Goal: Find contact information: Find contact information

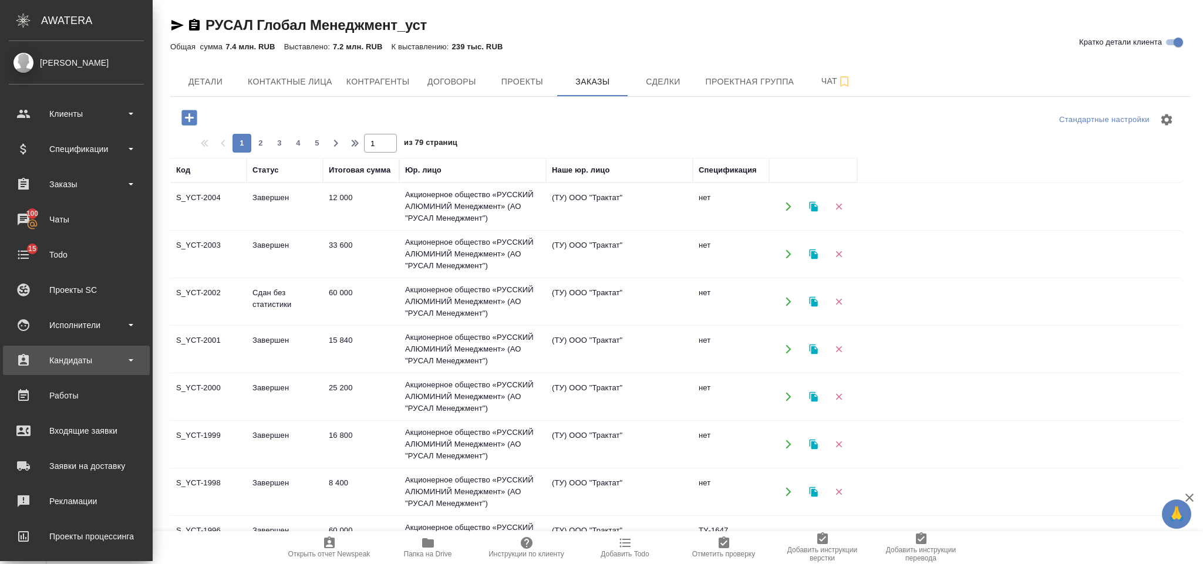
click at [88, 366] on div "Кандидаты" at bounding box center [76, 361] width 135 height 18
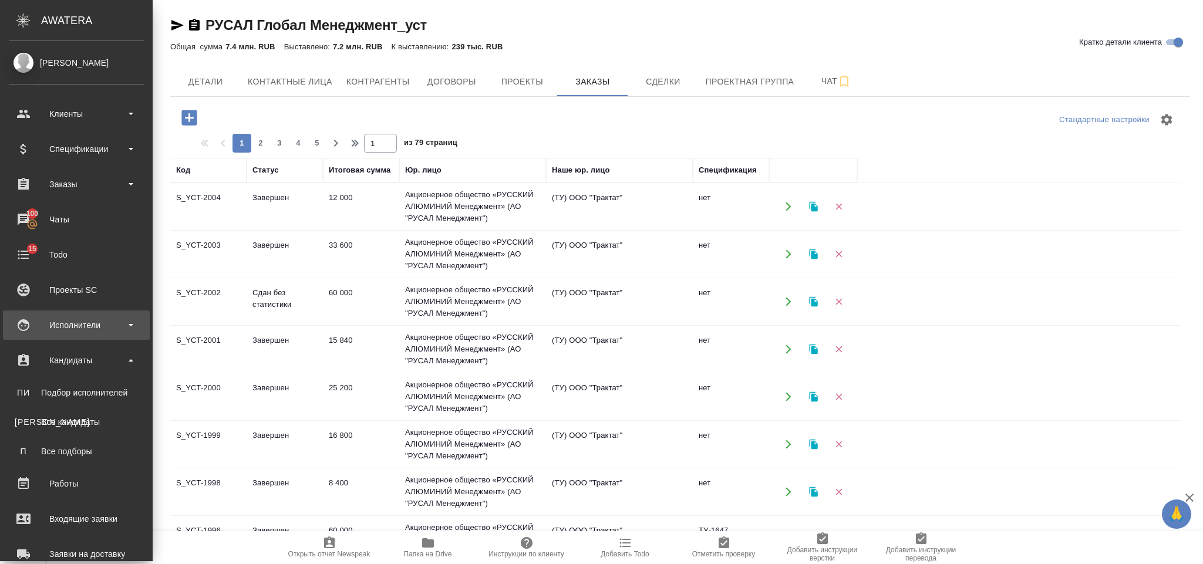
click at [87, 331] on div "Исполнители" at bounding box center [76, 325] width 135 height 18
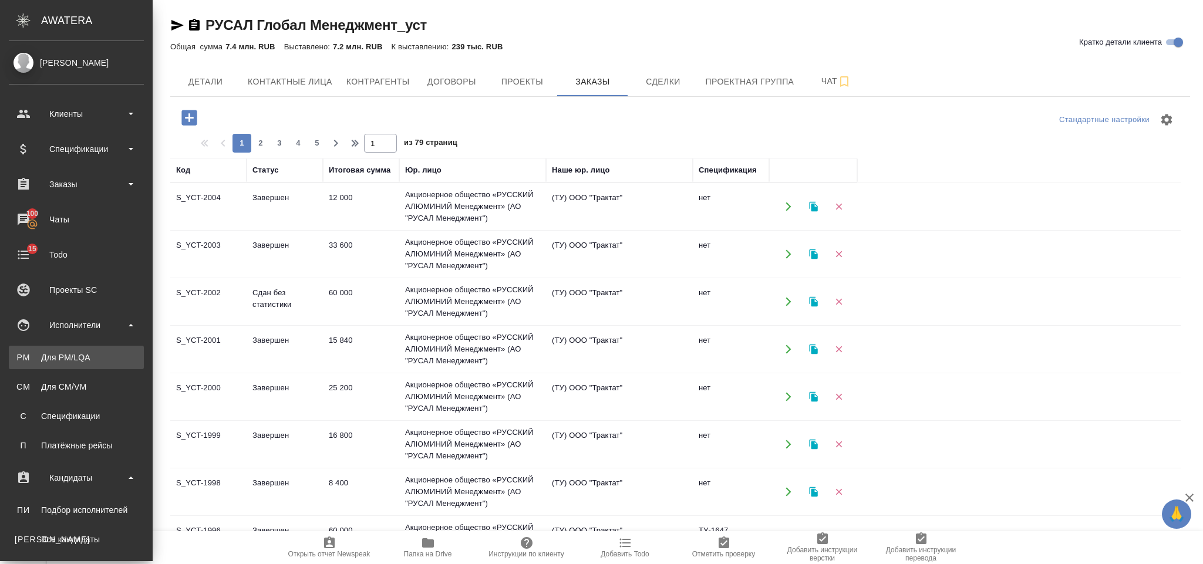
click at [88, 347] on link "PM Для PM/[GEOGRAPHIC_DATA]" at bounding box center [76, 357] width 135 height 23
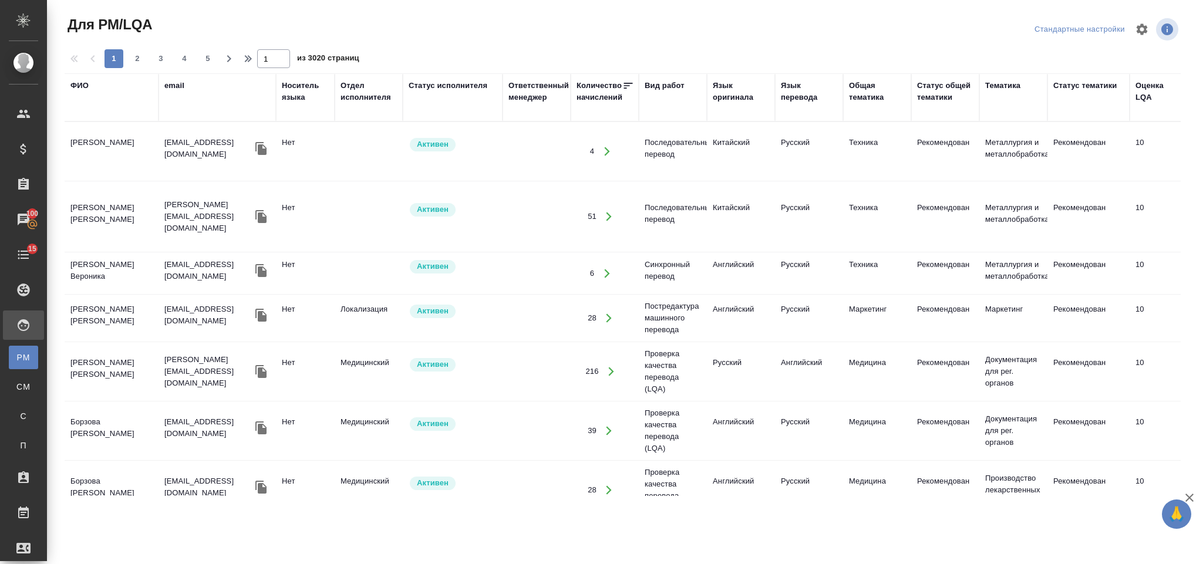
click at [83, 83] on div "ФИО" at bounding box center [79, 86] width 18 height 12
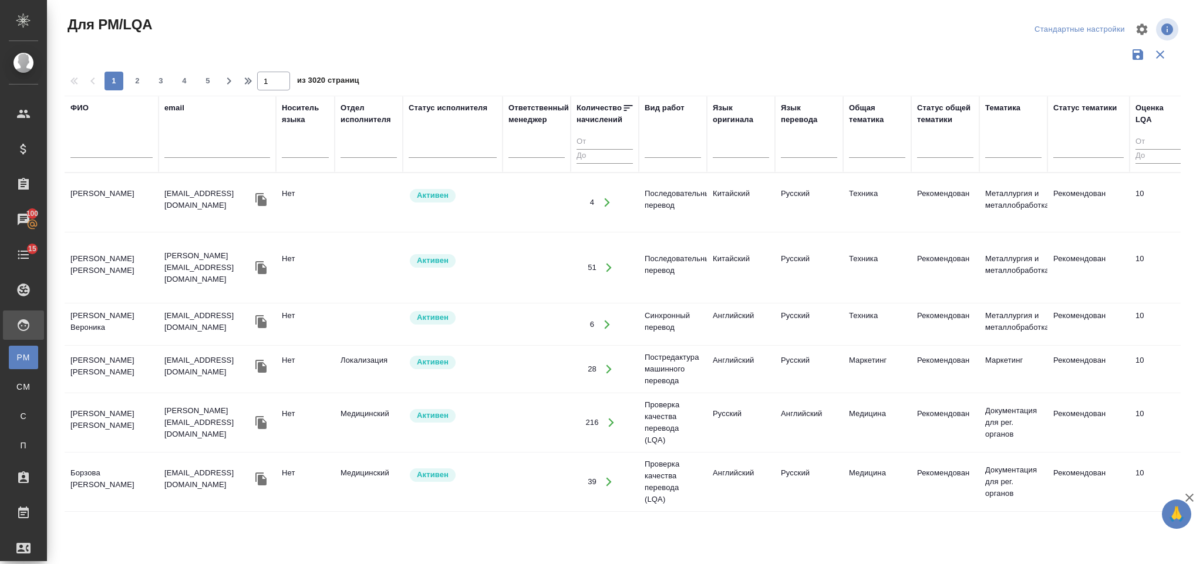
click at [107, 150] on input "text" at bounding box center [111, 150] width 82 height 15
type input "a"
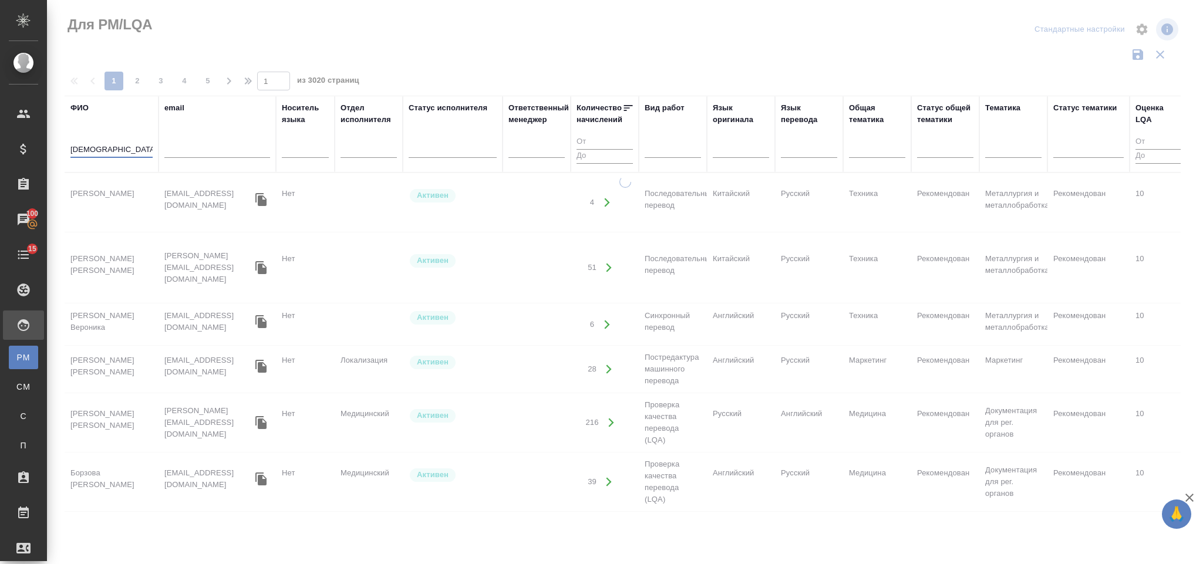
type input "[DEMOGRAPHIC_DATA]"
drag, startPoint x: 113, startPoint y: 150, endPoint x: 55, endPoint y: 152, distance: 58.1
click at [55, 152] on div "Для PM/LQA Стандартные настройки 1 2 3 4 5 1 из 3020 страниц ФИО athfgjynjdf em…" at bounding box center [625, 262] width 1156 height 525
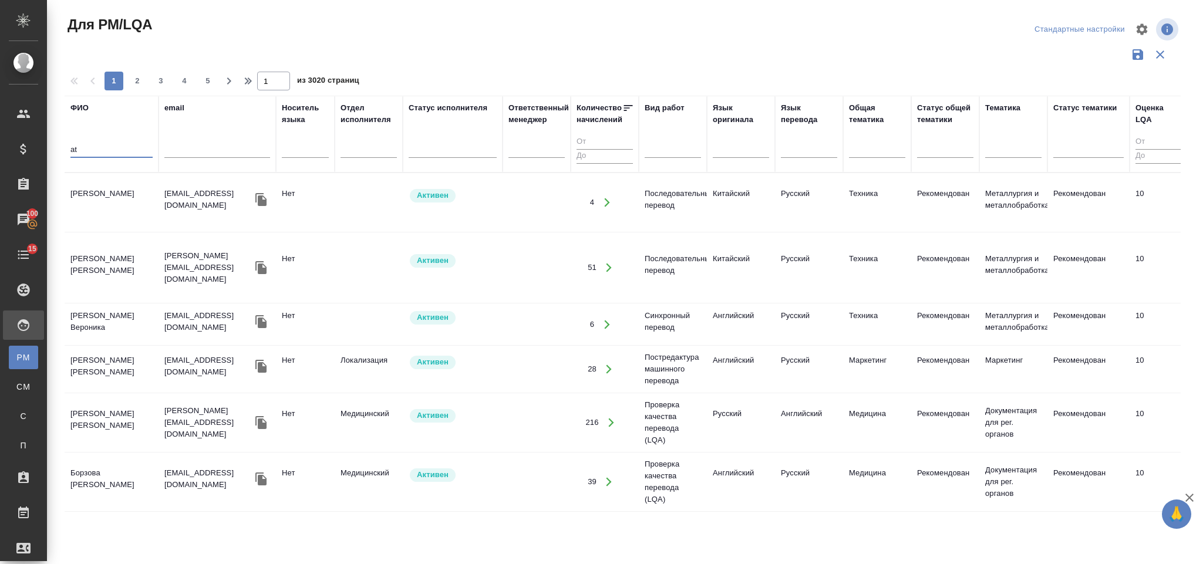
type input "a"
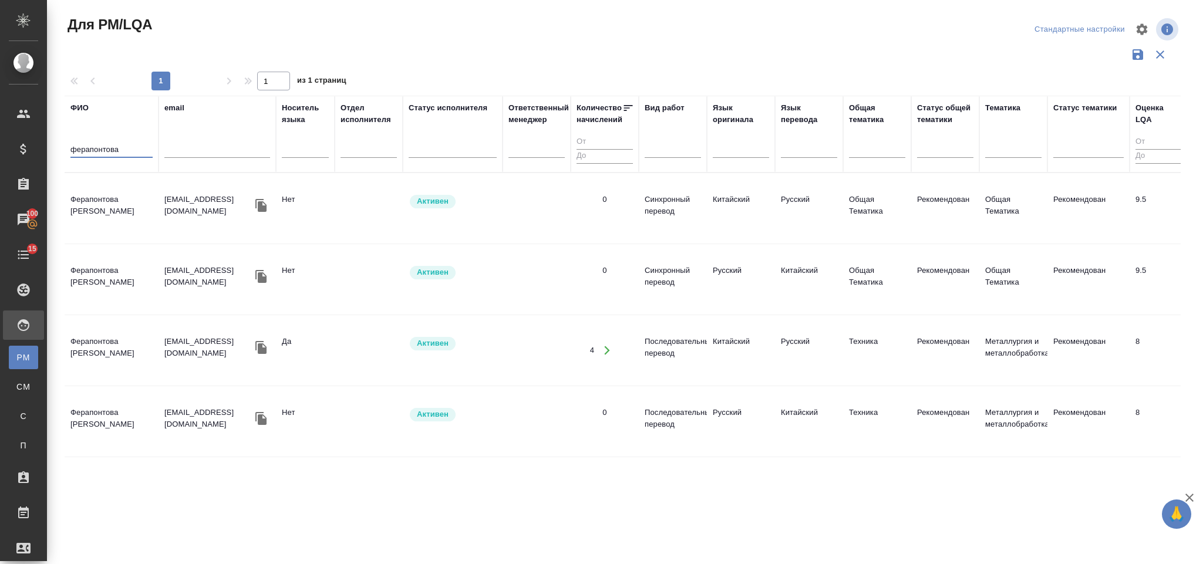
type input "ферапонтова"
click at [125, 330] on td "Ферапонтова [PERSON_NAME]" at bounding box center [112, 350] width 94 height 41
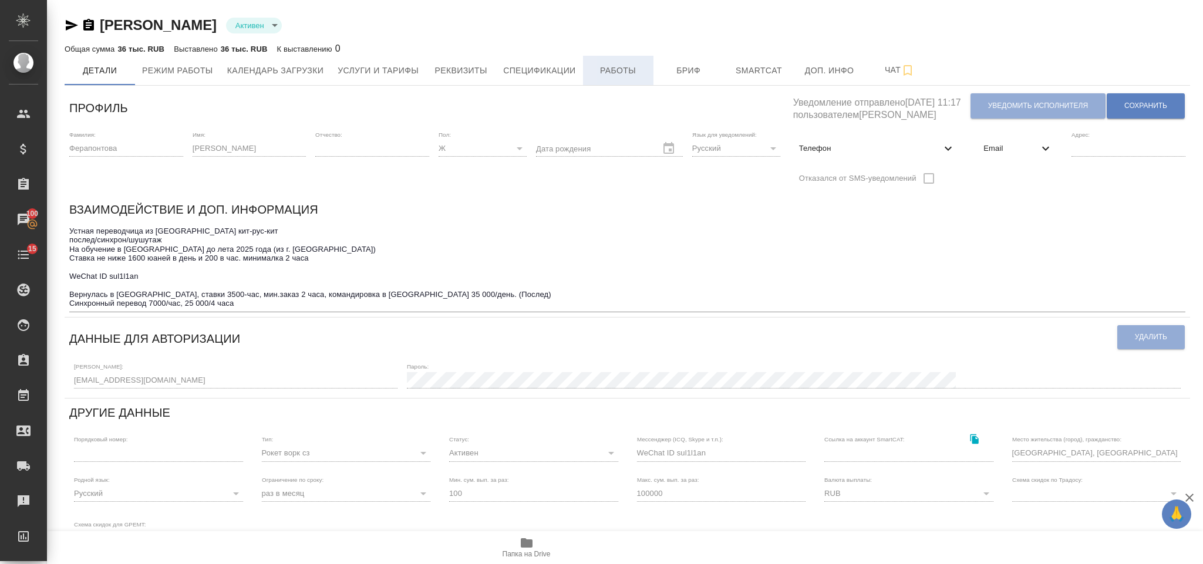
click at [606, 78] on button "Работы" at bounding box center [618, 70] width 70 height 29
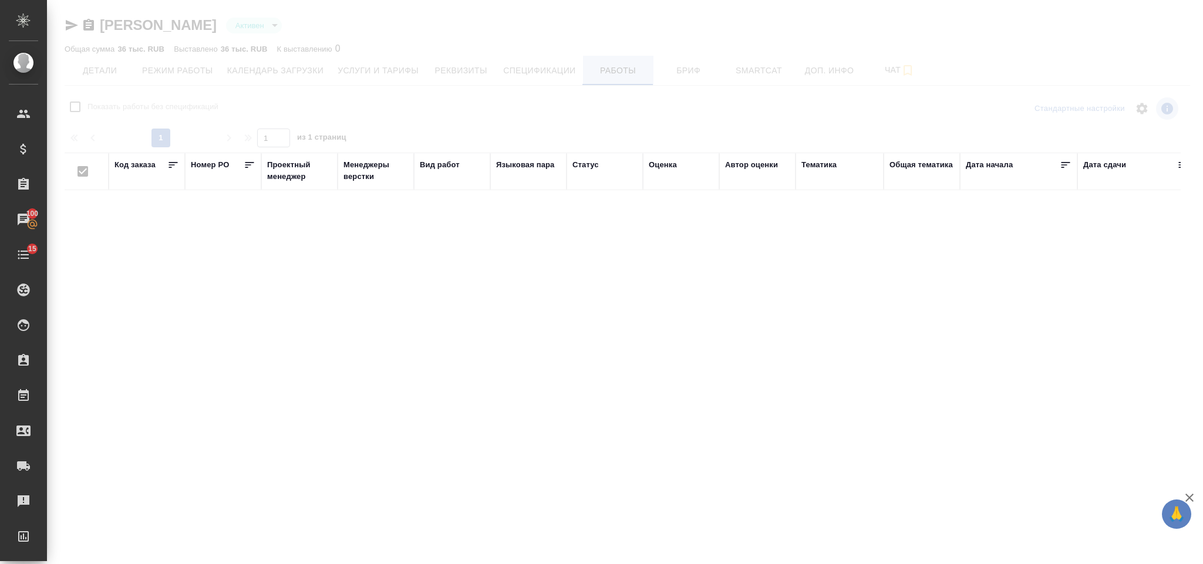
checkbox input "false"
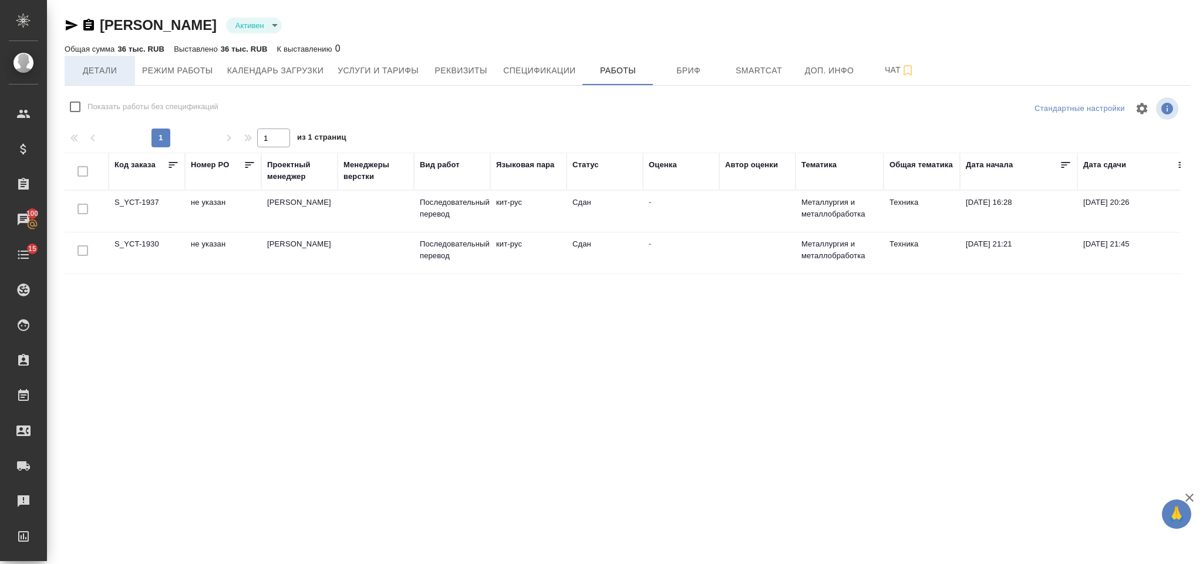
click at [111, 69] on span "Детали" at bounding box center [100, 70] width 56 height 15
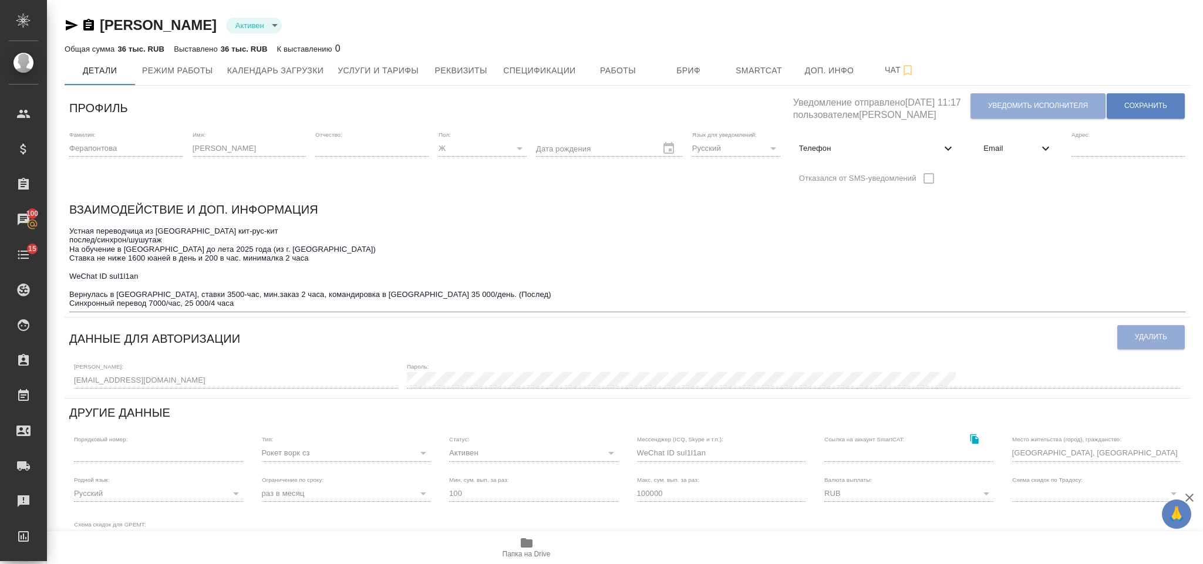
click at [850, 154] on span "Телефон" at bounding box center [870, 149] width 143 height 12
select select "RU"
